Goal: Task Accomplishment & Management: Use online tool/utility

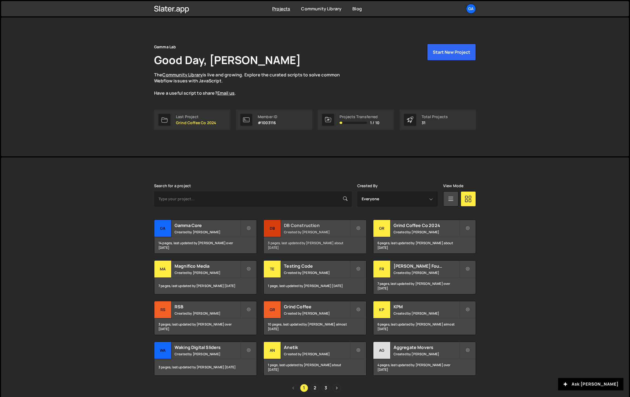
click at [312, 228] on div "DB Construction Created by Josiah Duenes" at bounding box center [315, 228] width 102 height 17
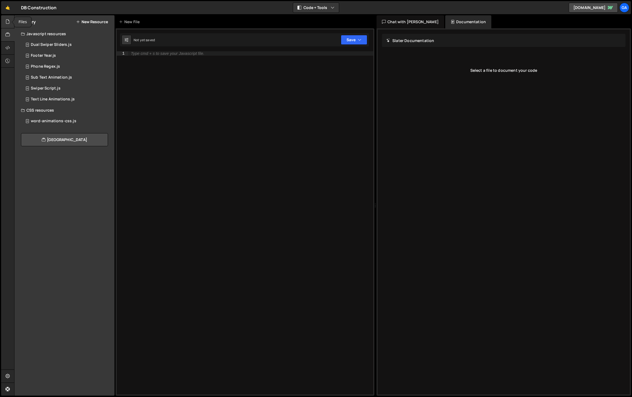
click at [8, 20] on icon at bounding box center [7, 22] width 4 height 6
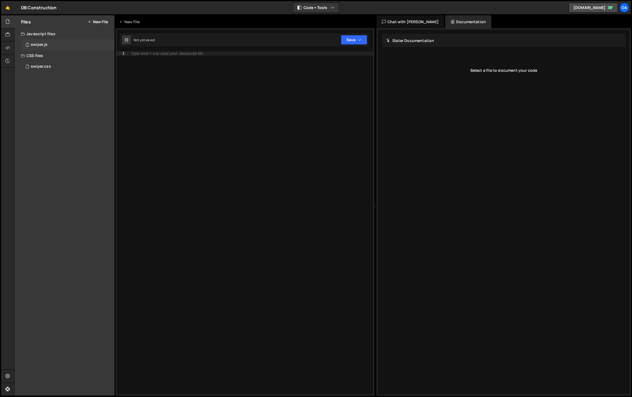
click at [53, 48] on div "1 swiper.js 0" at bounding box center [68, 44] width 94 height 11
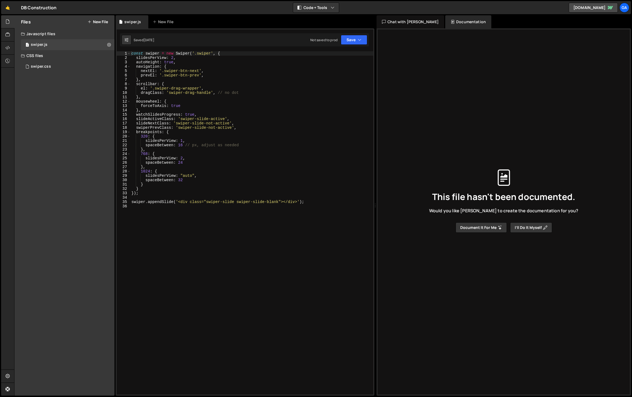
click at [168, 175] on div "const swiper = new Swiper ( '.swiper' , { slidesPerView : 2 , autoHeight : true…" at bounding box center [251, 227] width 243 height 352
click at [184, 141] on div "const swiper = new Swiper ( '.swiper' , { slidesPerView : 2 , autoHeight : true…" at bounding box center [251, 227] width 243 height 352
click at [364, 35] on div "Saved [DATE] Not saved to prod Upgrade to Edit Save Save to Staging S Saved [DA…" at bounding box center [244, 39] width 249 height 13
click at [357, 37] on button "Save" at bounding box center [354, 40] width 26 height 10
click at [354, 54] on div "Save to Staging S" at bounding box center [335, 52] width 57 height 5
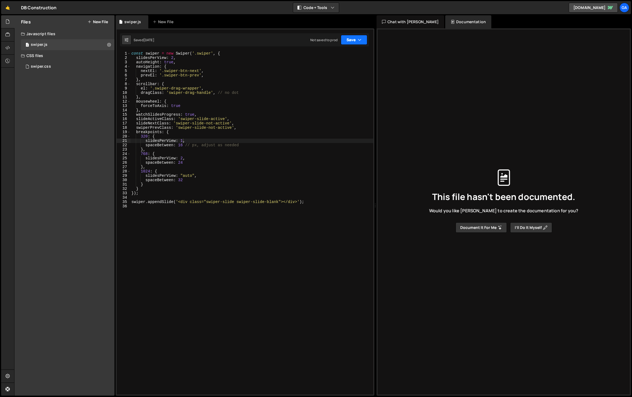
click at [358, 40] on icon "button" at bounding box center [360, 39] width 4 height 5
click at [183, 140] on div "const swiper = new Swiper ( '.swiper' , { slidesPerView : 2 , autoHeight : true…" at bounding box center [251, 227] width 243 height 352
click at [348, 40] on button "Save" at bounding box center [354, 40] width 26 height 10
click at [272, 68] on div "const swiper = new Swiper ( '.swiper' , { slidesPerView : 2 , autoHeight : true…" at bounding box center [251, 227] width 243 height 352
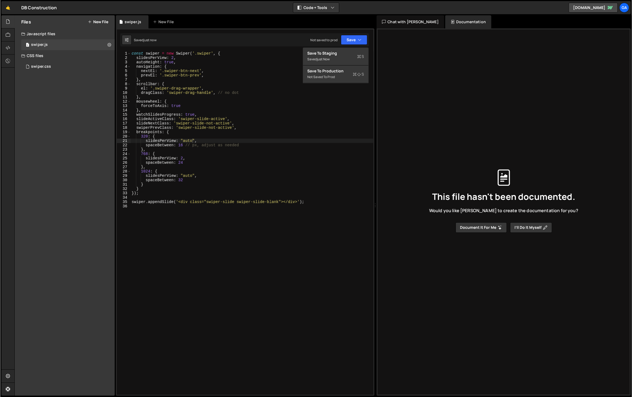
scroll to position [0, 2]
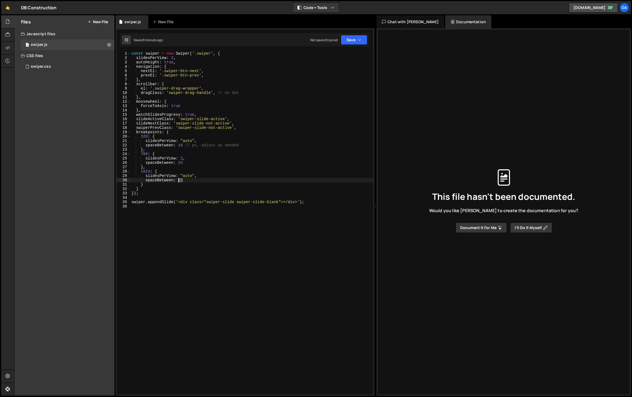
drag, startPoint x: 182, startPoint y: 181, endPoint x: 181, endPoint y: 187, distance: 6.0
click at [178, 181] on div "const swiper = new Swiper ( '.swiper' , { slidesPerView : 2 , autoHeight : true…" at bounding box center [251, 227] width 243 height 352
type textarea "spaceBetween: 60"
click at [353, 37] on button "Save" at bounding box center [354, 40] width 26 height 10
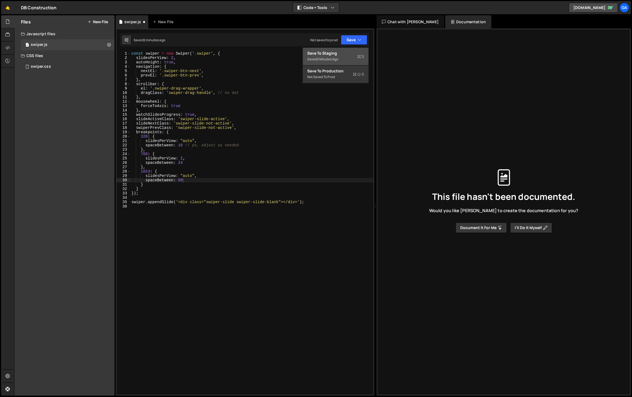
click at [352, 52] on div "Save to Staging S" at bounding box center [335, 52] width 57 height 5
